Goal: Information Seeking & Learning: Learn about a topic

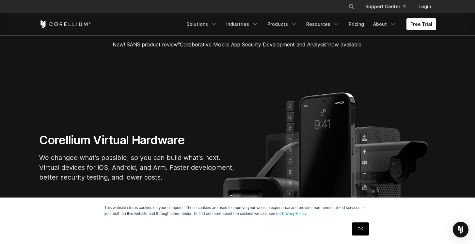
click at [359, 228] on link "OK" at bounding box center [360, 228] width 17 height 13
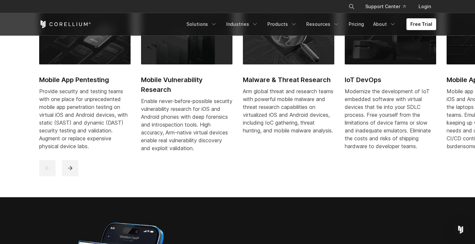
scroll to position [241, 0]
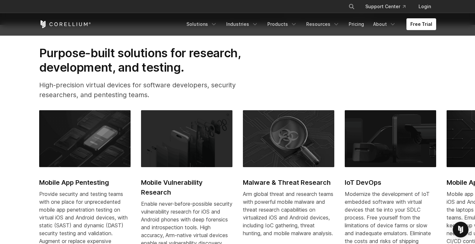
click at [73, 184] on h2 "Mobile App Pentesting" at bounding box center [84, 182] width 91 height 10
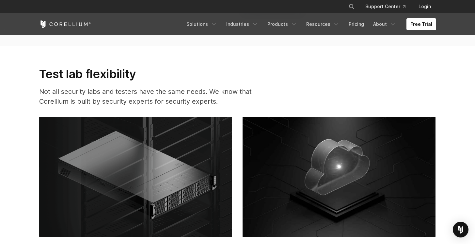
scroll to position [1618, 0]
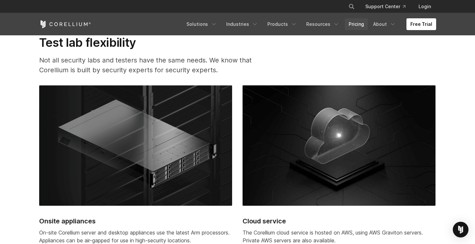
click at [363, 18] on link "Pricing" at bounding box center [356, 24] width 23 height 12
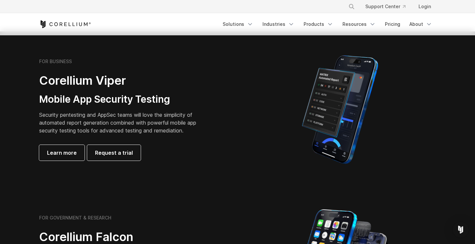
scroll to position [134, 0]
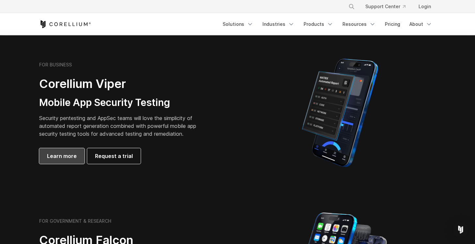
click at [63, 157] on span "Learn more" at bounding box center [62, 156] width 30 height 8
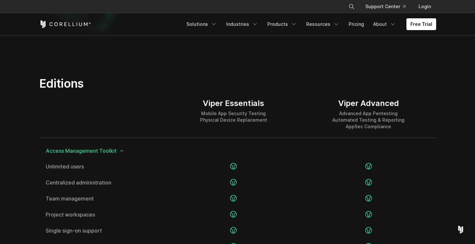
scroll to position [903, 0]
